Goal: Information Seeking & Learning: Get advice/opinions

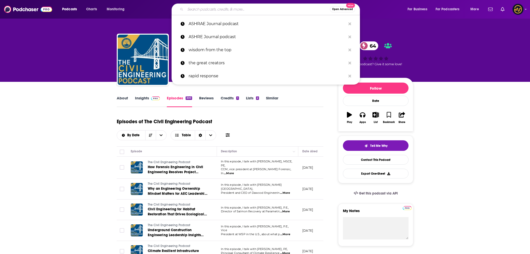
click at [197, 9] on input "Search podcasts, credits, & more..." at bounding box center [258, 9] width 145 height 8
type input "Podbean Amplified"
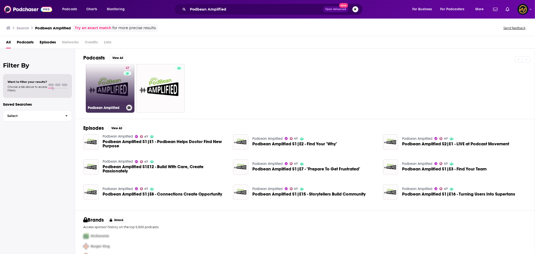
click at [115, 90] on link "47 Podbean Amplified" at bounding box center [110, 88] width 49 height 49
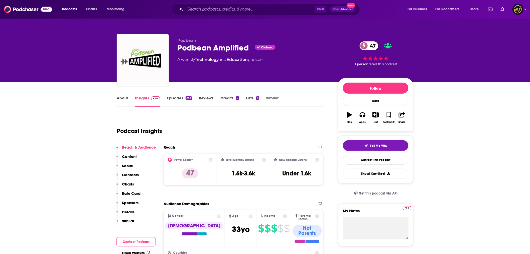
click at [154, 99] on img at bounding box center [155, 98] width 9 height 4
click at [211, 98] on link "Reviews" at bounding box center [206, 102] width 15 height 12
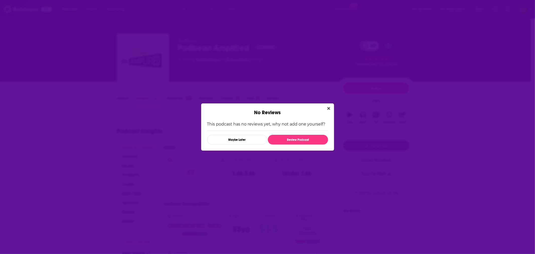
click at [328, 107] on icon "Close" at bounding box center [328, 108] width 3 height 3
